Goal: Task Accomplishment & Management: Manage account settings

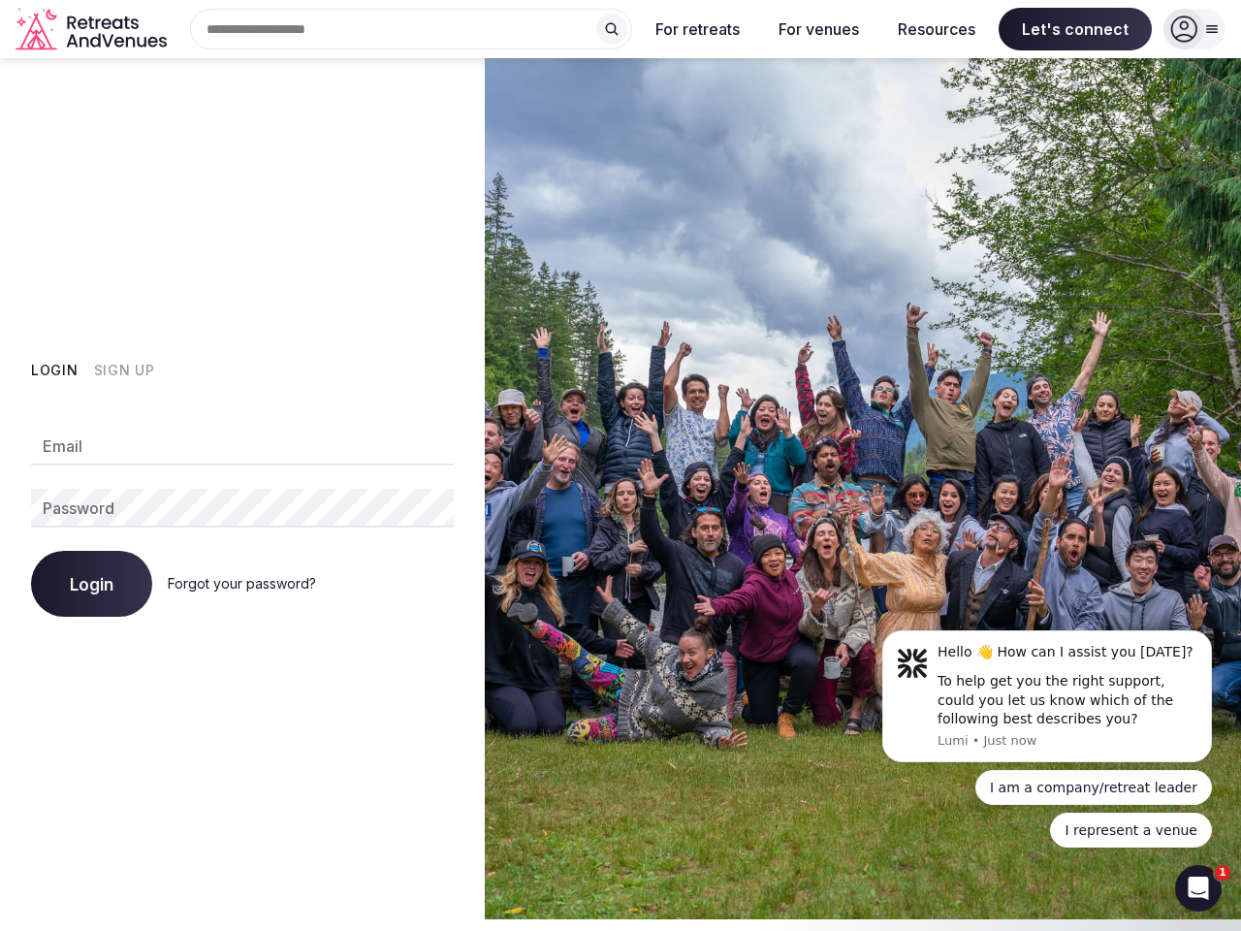
click at [621, 460] on img at bounding box center [863, 488] width 756 height 861
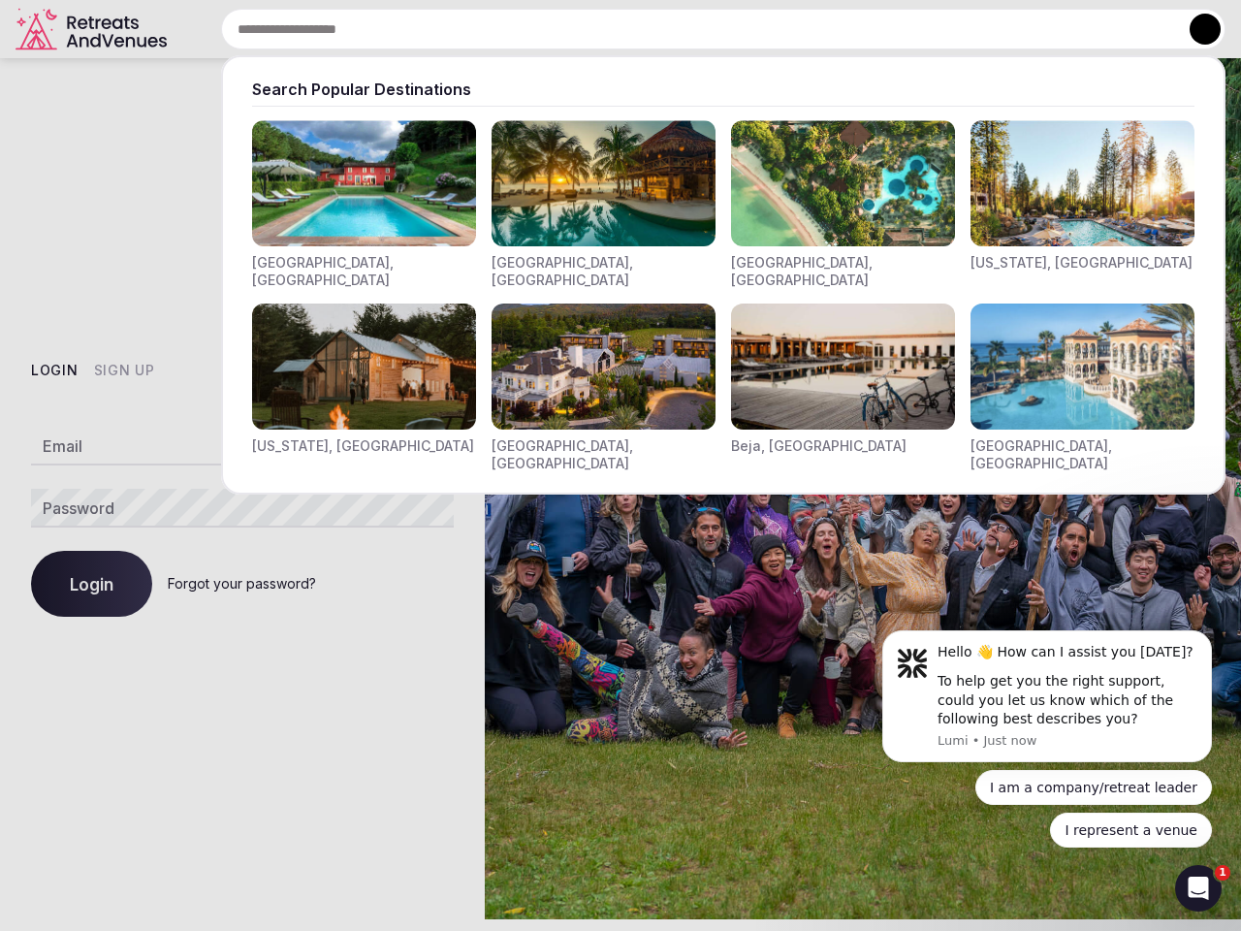
click at [411, 29] on input "text" at bounding box center [723, 29] width 1004 height 41
click at [612, 29] on input "text" at bounding box center [723, 29] width 1004 height 41
click at [698, 29] on input "text" at bounding box center [723, 29] width 1004 height 41
click at [818, 29] on input "text" at bounding box center [723, 29] width 1004 height 41
click at [937, 29] on input "text" at bounding box center [723, 29] width 1004 height 41
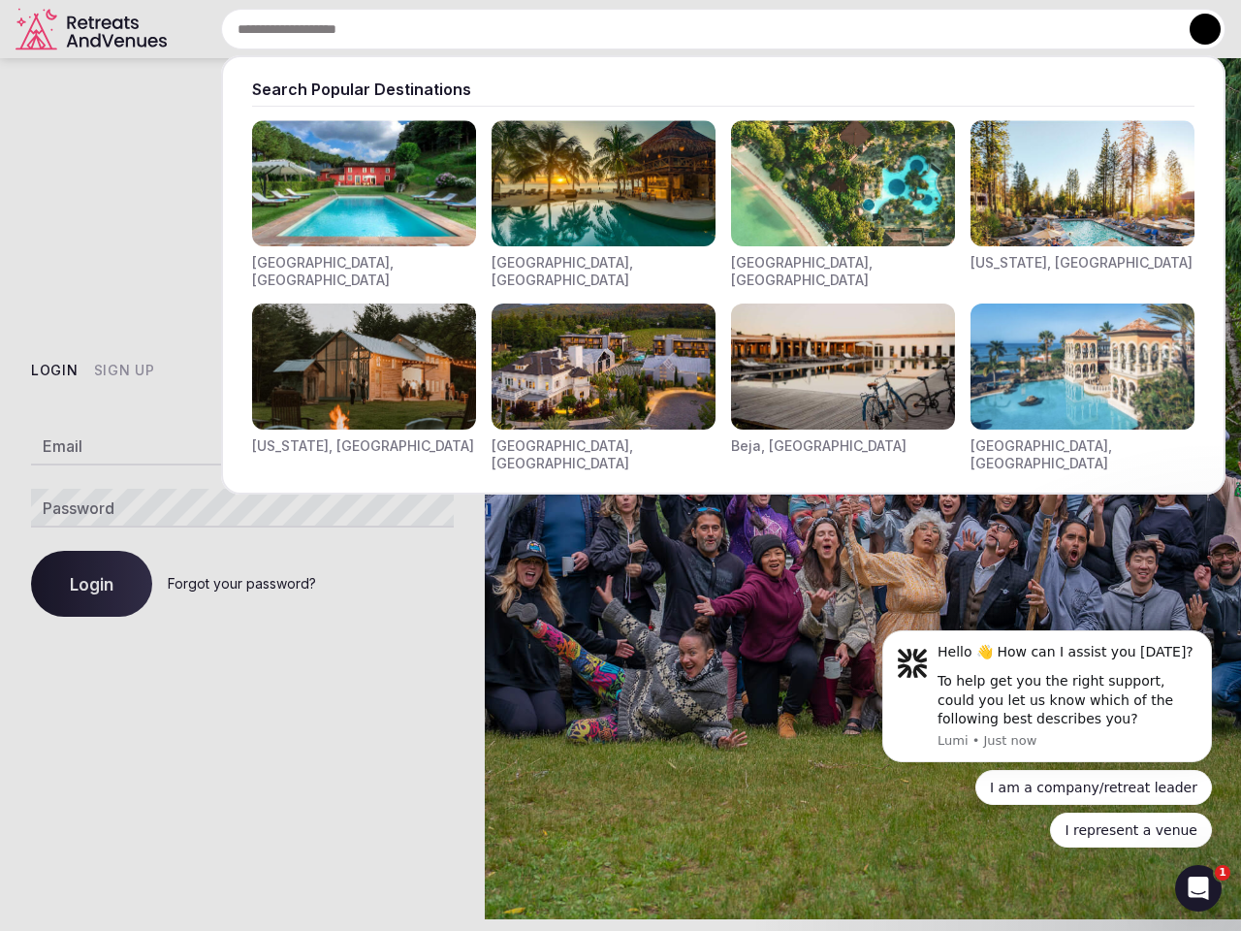
click at [1075, 29] on input "text" at bounding box center [723, 29] width 1004 height 41
click at [1195, 29] on button at bounding box center [1205, 29] width 31 height 31
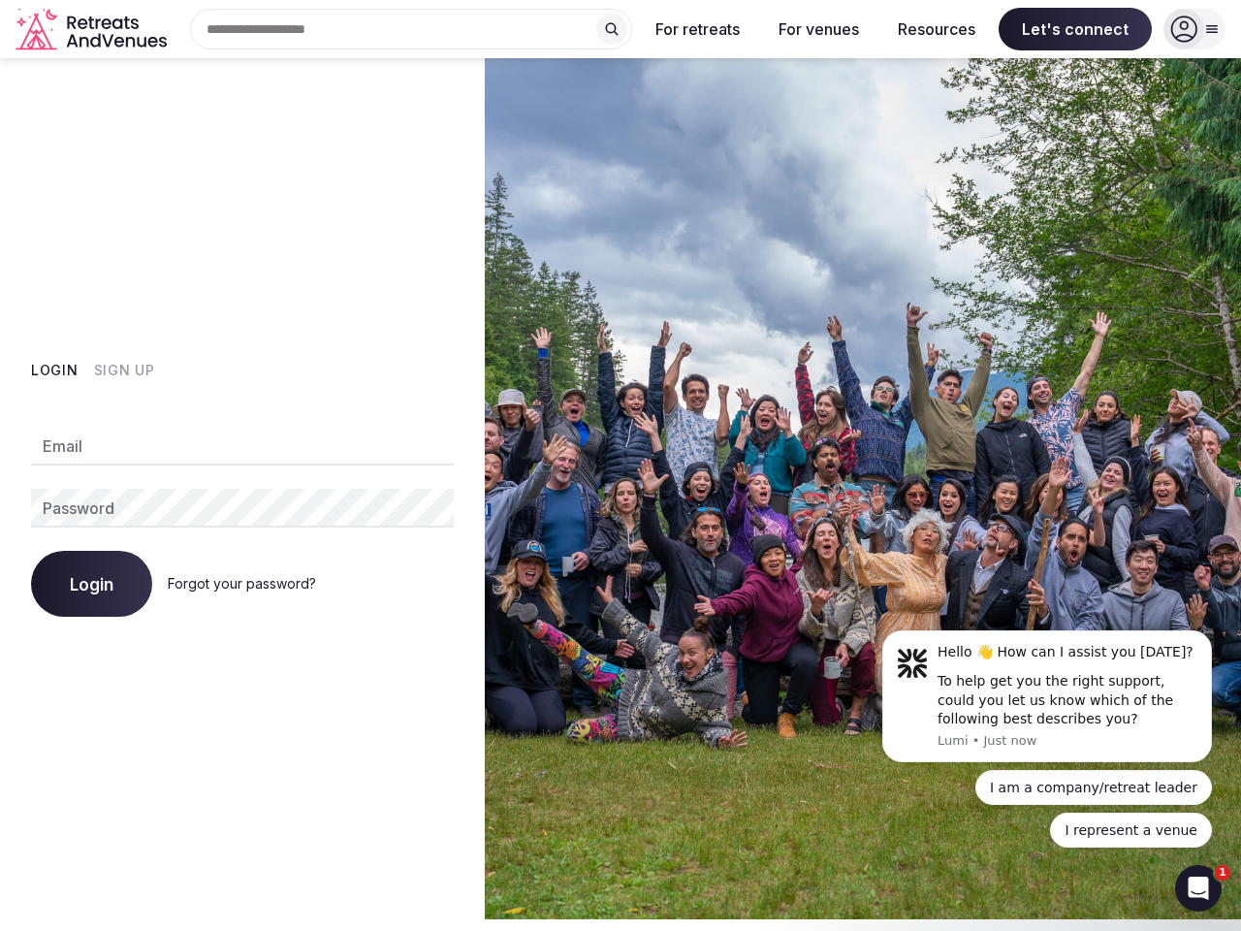
click at [54, 370] on button "Login" at bounding box center [55, 370] width 48 height 19
click at [123, 370] on button "Sign Up" at bounding box center [124, 370] width 61 height 19
